Goal: Information Seeking & Learning: Learn about a topic

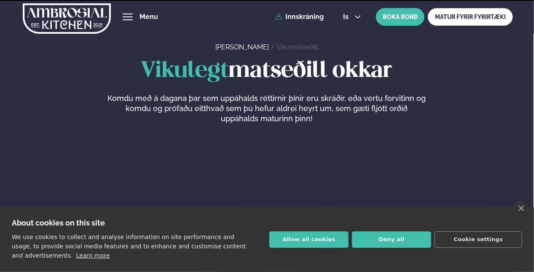
click at [332, 240] on button "Allow all cookies" at bounding box center [309, 239] width 79 height 16
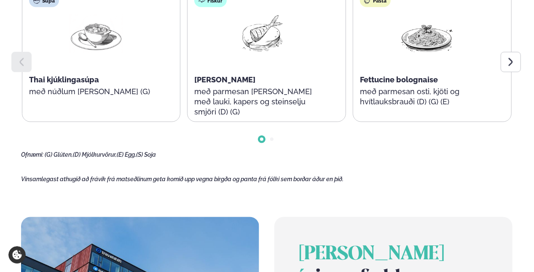
scroll to position [464, 0]
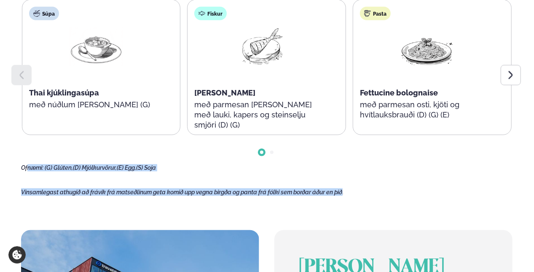
drag, startPoint x: 27, startPoint y: 164, endPoint x: 347, endPoint y: 202, distance: 322.0
click at [347, 202] on main "[PERSON_NAME] / Vikumatseðill Vikulegt matseðill okkar Komdu með á dagana þar s…" at bounding box center [267, 112] width 534 height 1153
click at [348, 202] on main "[PERSON_NAME] / Vikumatseðill Vikulegt matseðill okkar Komdu með á dagana þar s…" at bounding box center [267, 112] width 534 height 1153
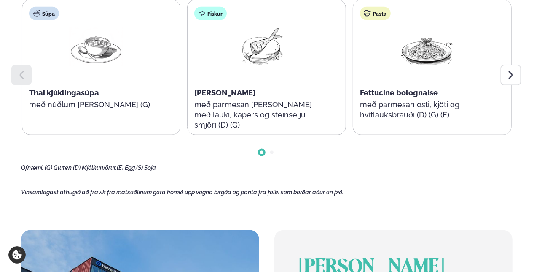
click at [385, 205] on main "[PERSON_NAME] / Vikumatseðill Vikulegt matseðill okkar Komdu með á dagana þar s…" at bounding box center [267, 112] width 534 height 1153
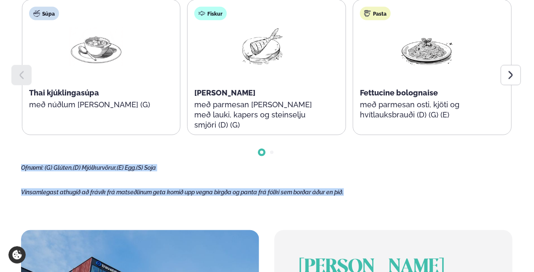
drag, startPoint x: 372, startPoint y: 197, endPoint x: 335, endPoint y: 155, distance: 56.2
click at [335, 155] on main "[PERSON_NAME] / Vikumatseðill Vikulegt matseðill okkar Komdu með á dagana þar s…" at bounding box center [267, 112] width 534 height 1153
click at [333, 154] on div at bounding box center [267, 145] width 492 height 21
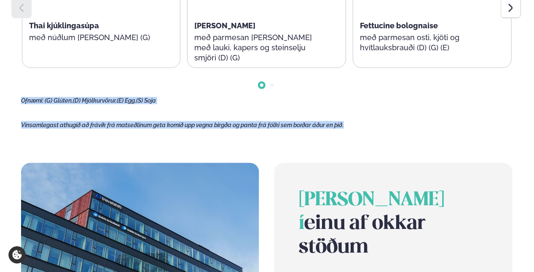
scroll to position [588, 0]
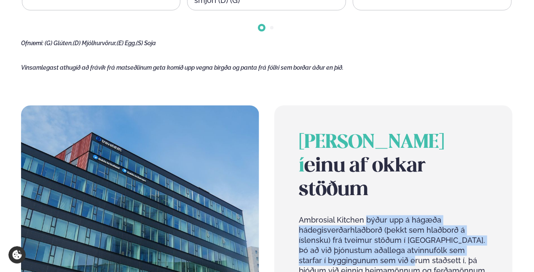
drag, startPoint x: 366, startPoint y: 197, endPoint x: 416, endPoint y: 238, distance: 65.0
click at [416, 238] on p "Ambrosial Kitchen býður upp á hágæða hádegisverðarhlaðborð (þekkt sem hlaðborð …" at bounding box center [393, 255] width 189 height 81
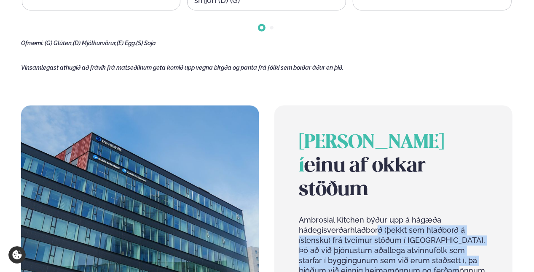
drag, startPoint x: 449, startPoint y: 251, endPoint x: 378, endPoint y: 208, distance: 82.5
click at [378, 215] on p "Ambrosial Kitchen býður upp á hágæða hádegisverðarhlaðborð (þekkt sem hlaðborð …" at bounding box center [393, 255] width 189 height 81
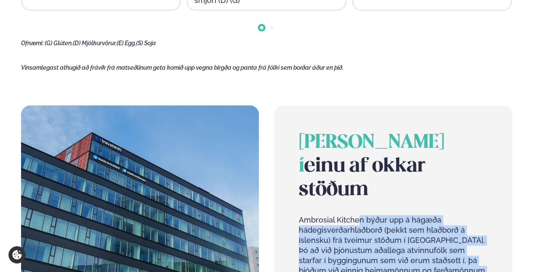
drag, startPoint x: 360, startPoint y: 199, endPoint x: 455, endPoint y: 254, distance: 109.6
click at [455, 254] on p "Ambrosial Kitchen býður upp á hágæða hádegisverðarhlaðborð (þekkt sem hlaðborð …" at bounding box center [393, 255] width 189 height 81
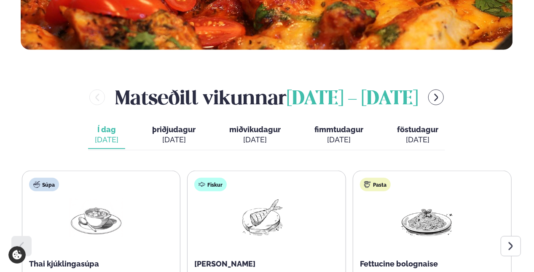
scroll to position [378, 0]
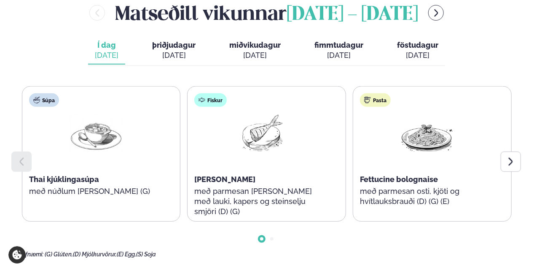
click at [525, 160] on main "[PERSON_NAME] / Vikumatseðill Vikulegt matseðill okkar Komdu með á dagana þar s…" at bounding box center [267, 198] width 534 height 1153
click at [517, 163] on div at bounding box center [511, 161] width 20 height 20
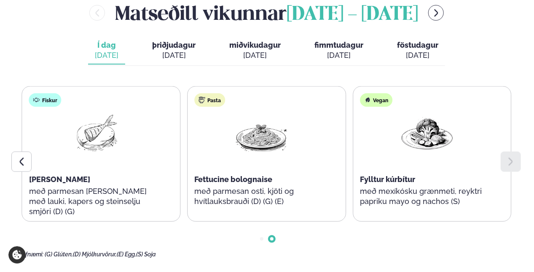
click at [515, 163] on icon at bounding box center [511, 161] width 10 height 10
click at [14, 155] on div at bounding box center [21, 161] width 20 height 20
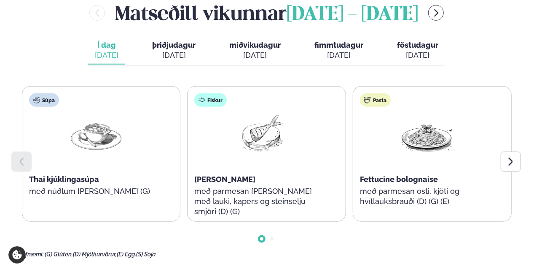
click at [14, 155] on div at bounding box center [21, 161] width 20 height 20
click at [208, 235] on div at bounding box center [267, 231] width 492 height 21
